Goal: Transaction & Acquisition: Download file/media

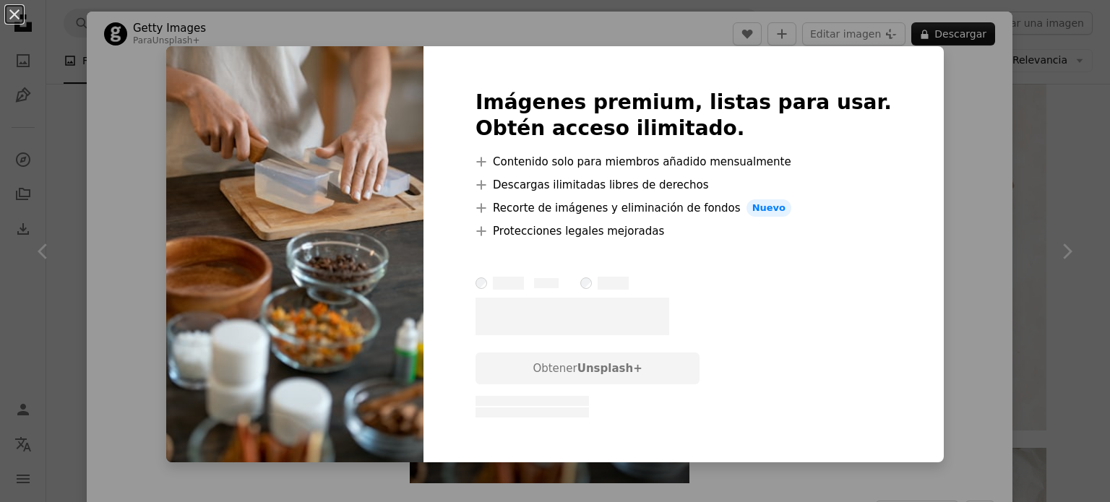
scroll to position [4769, 0]
